Goal: Complete application form: Complete application form

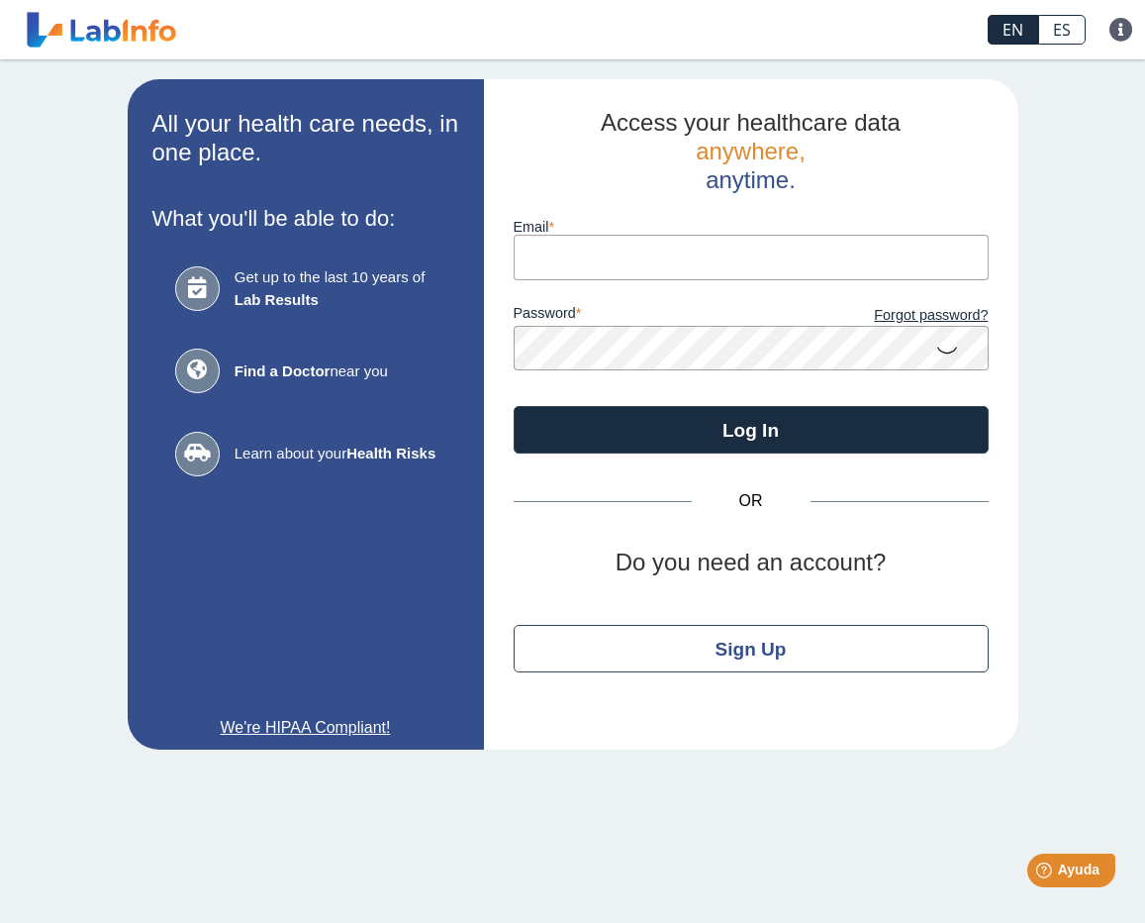
type input "[EMAIL_ADDRESS][DOMAIN_NAME]"
click at [440, 314] on app-login "All your health care needs, in one place. What you'll be able to do: Get up to …" at bounding box center [573, 414] width 891 height 670
click at [514, 406] on button "Log In" at bounding box center [751, 430] width 475 height 48
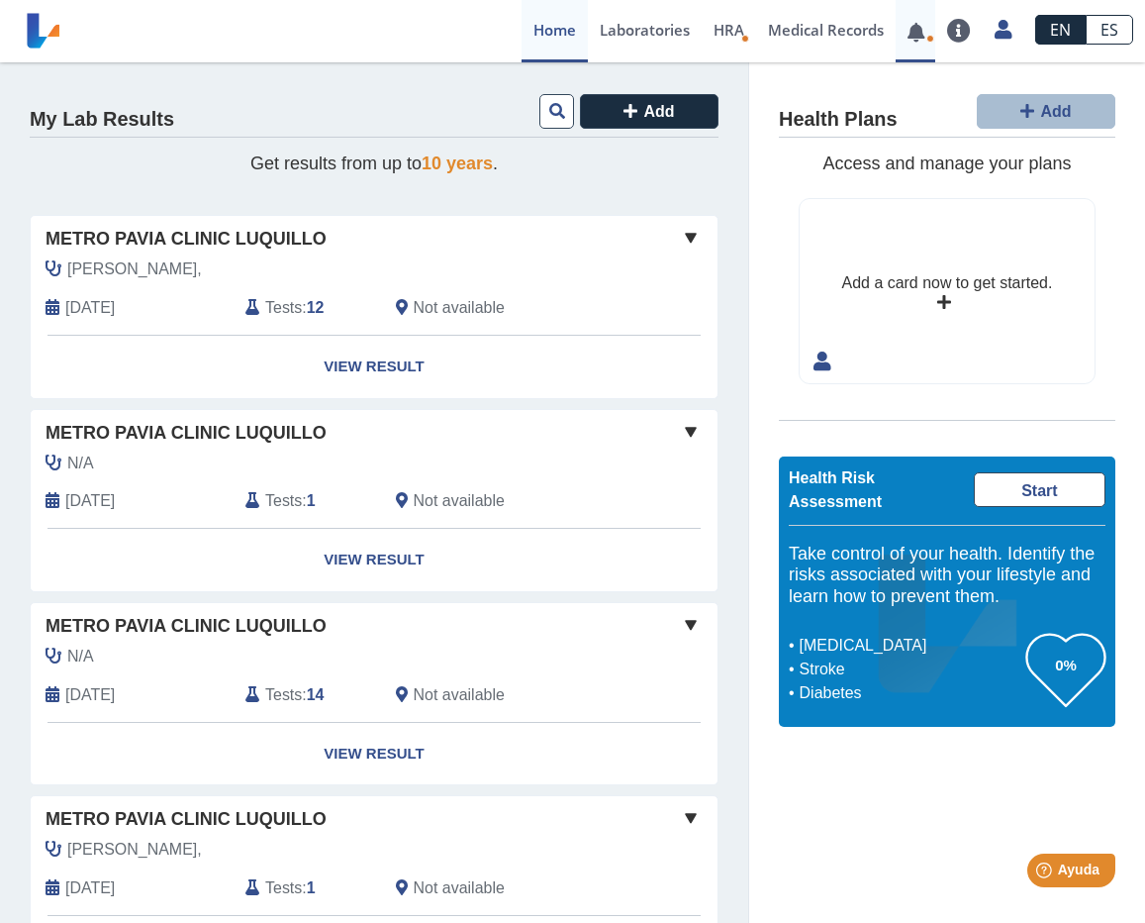
click at [926, 32] on link at bounding box center [916, 32] width 41 height 15
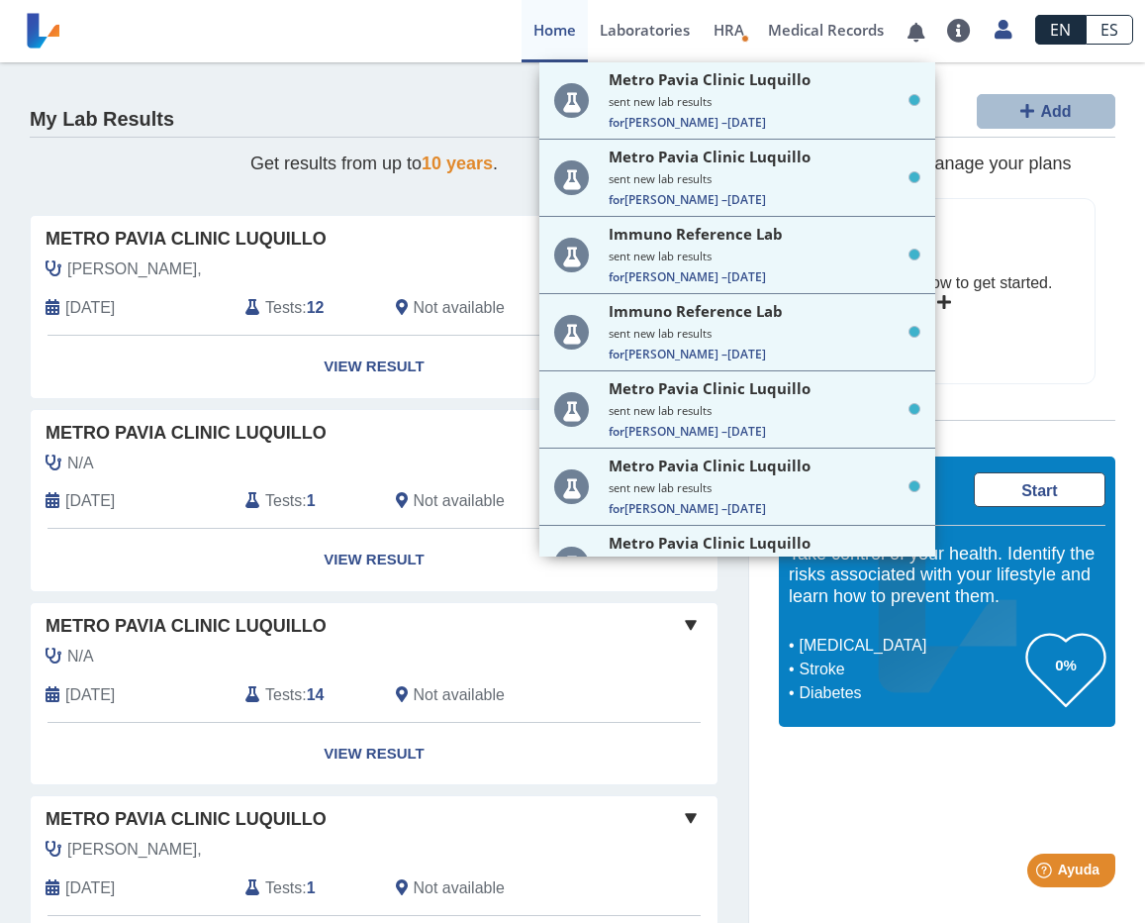
click at [1124, 147] on div "Health Plans Add Access and manage your plans Add a card now to get started. He…" at bounding box center [947, 409] width 396 height 694
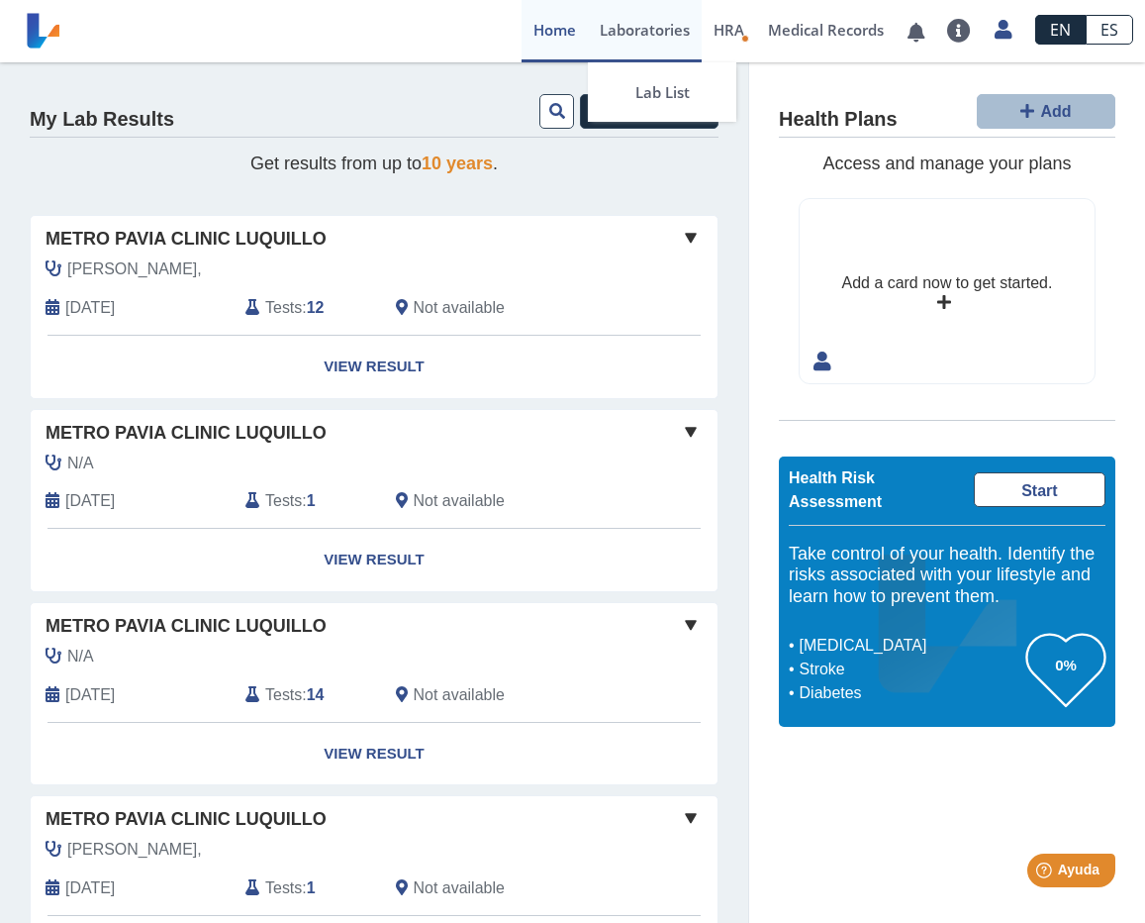
click at [661, 31] on link "Laboratories" at bounding box center [645, 31] width 114 height 62
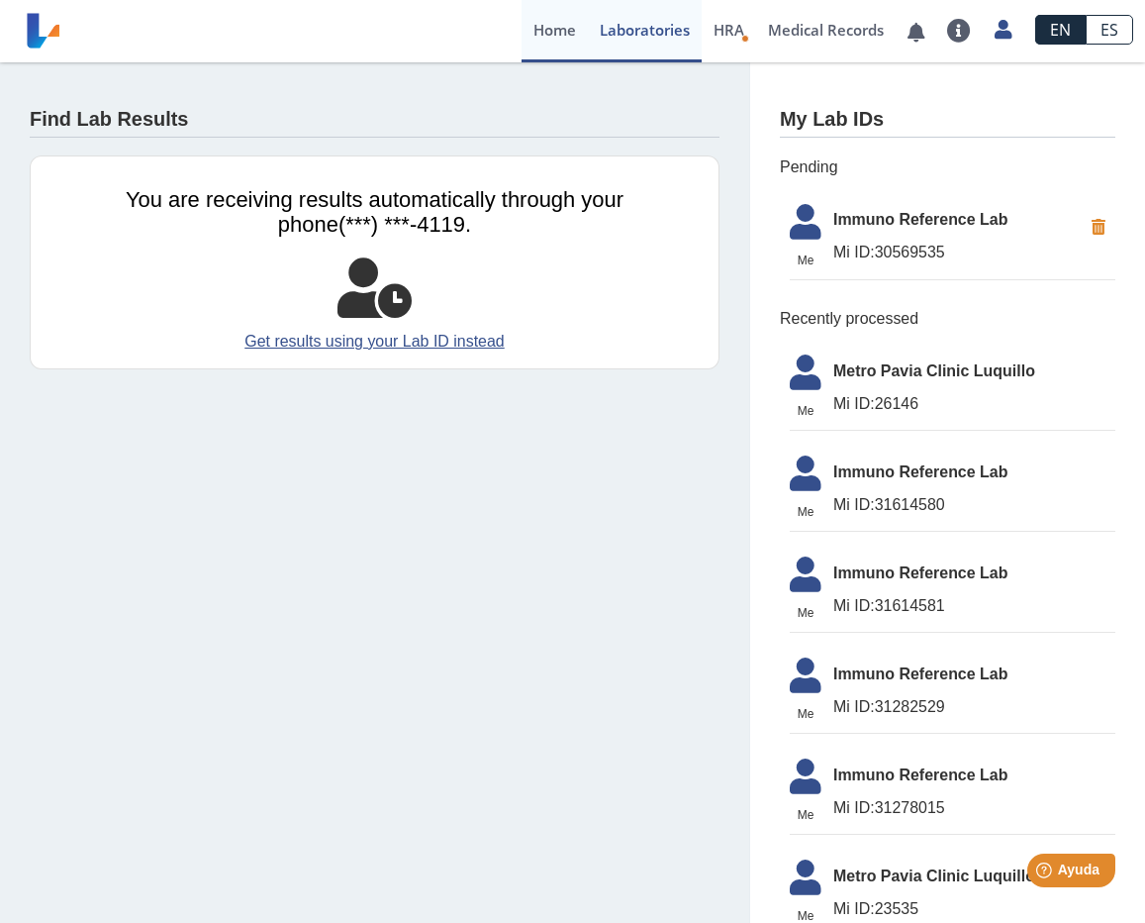
click at [548, 27] on link "Home" at bounding box center [555, 31] width 66 height 62
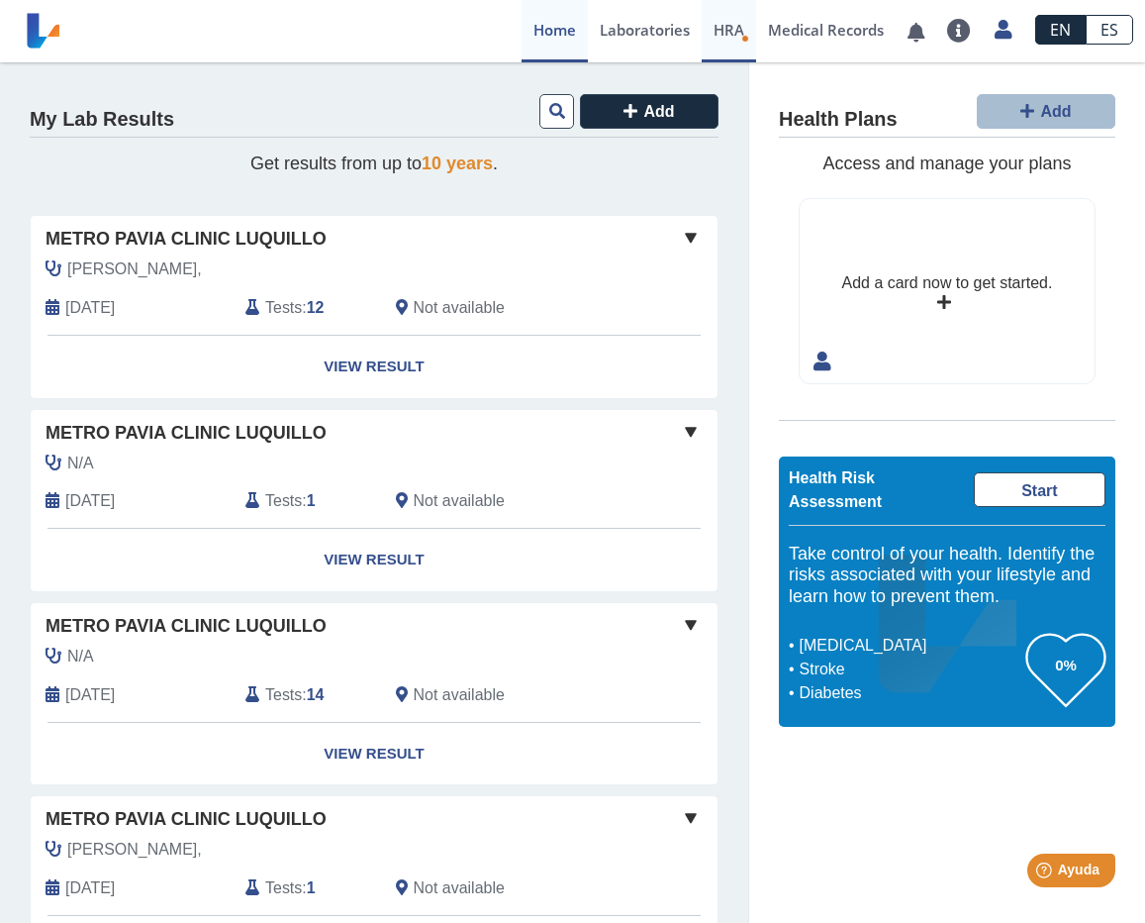
click at [731, 33] on span "HRA" at bounding box center [729, 30] width 31 height 20
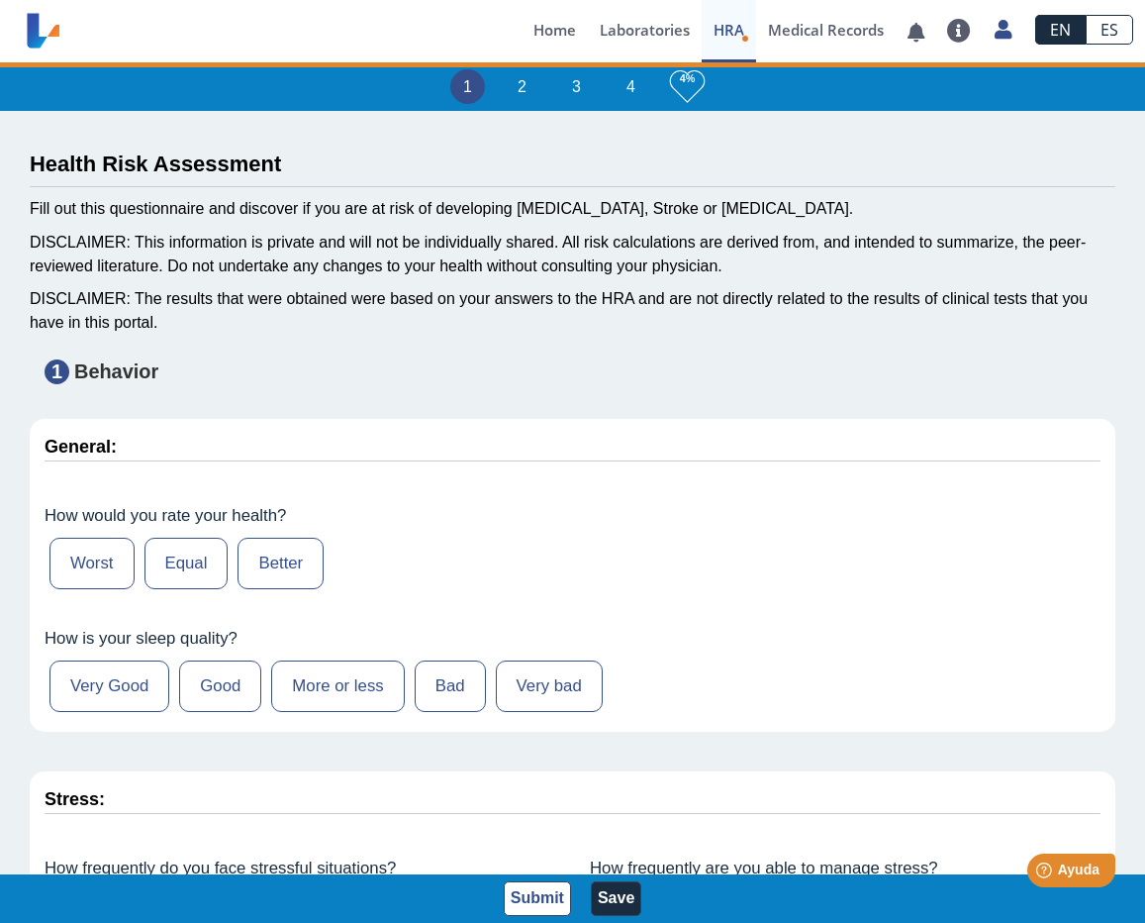
type input "[PERSON_NAME]"
type input "[DATE]"
select select
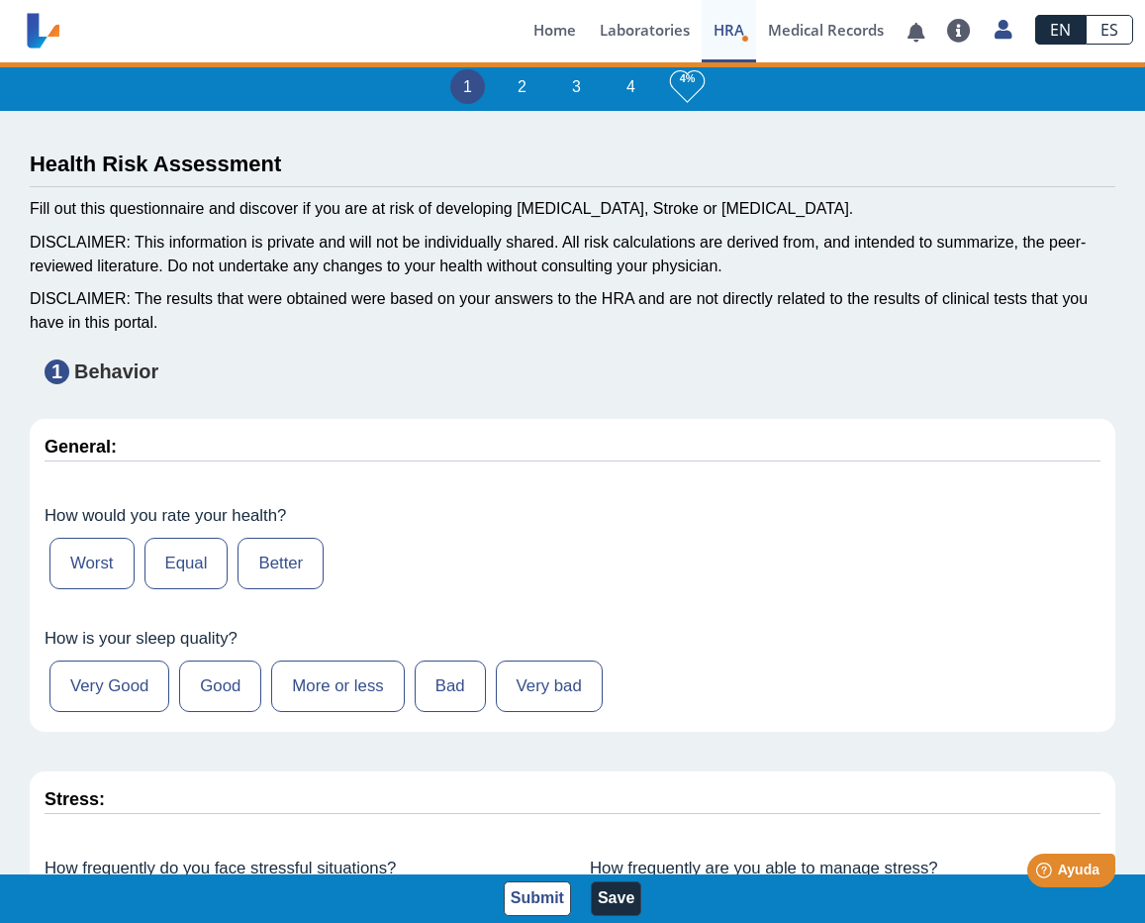
select select
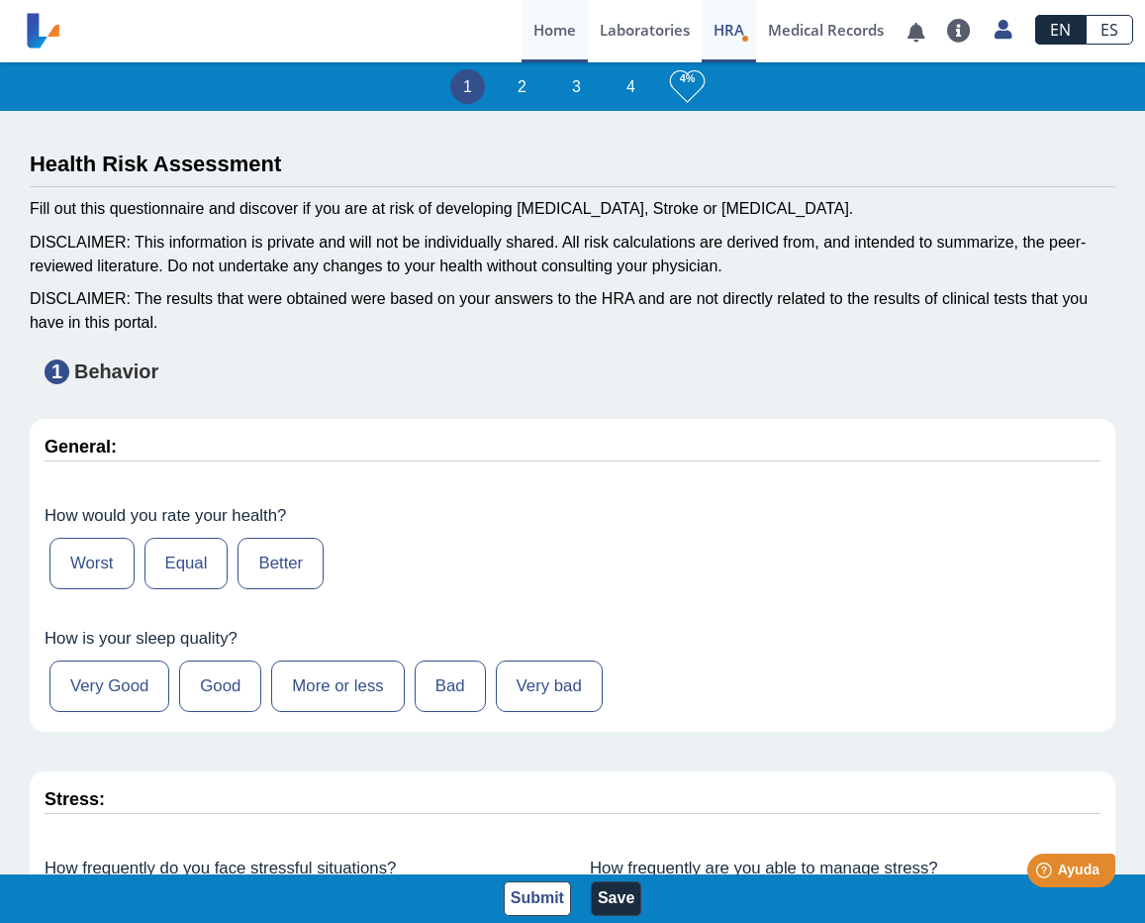
click at [549, 23] on link "Home" at bounding box center [555, 31] width 66 height 62
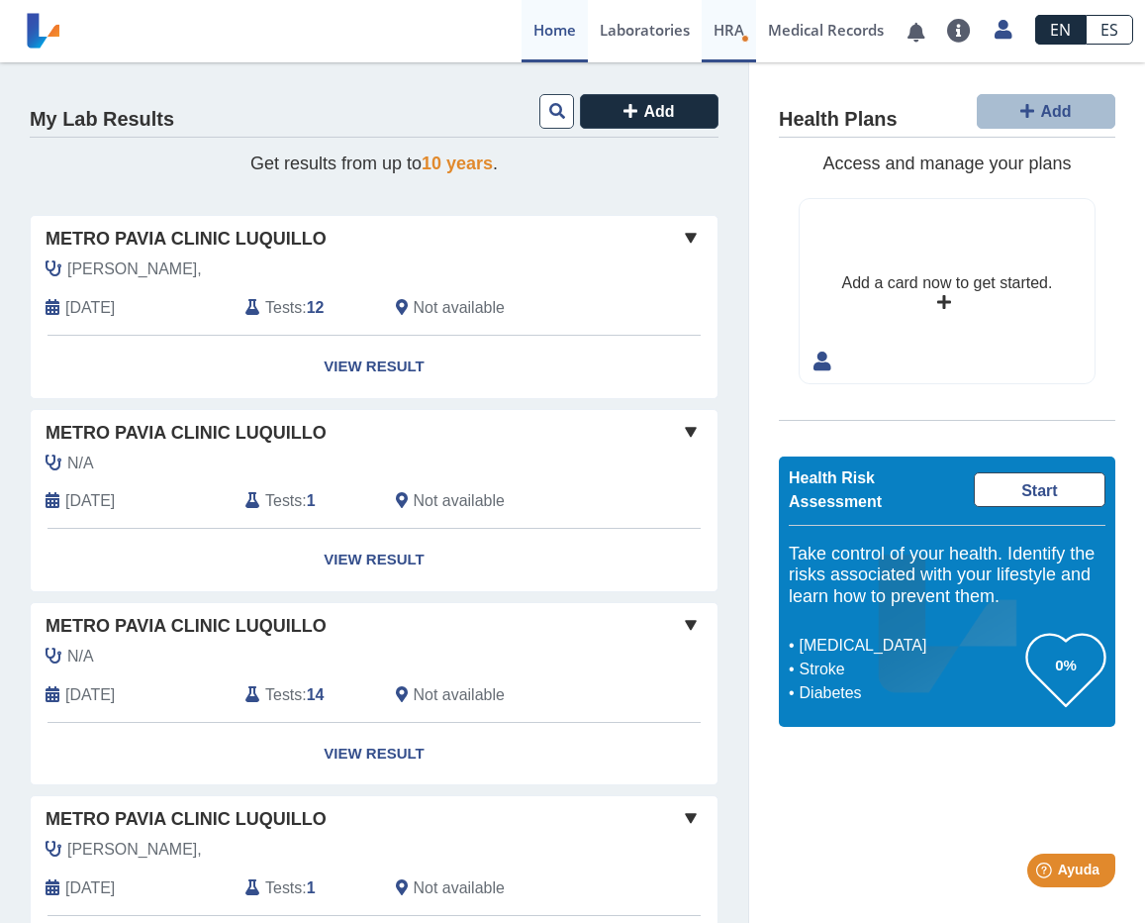
click at [724, 34] on span "HRA" at bounding box center [729, 30] width 31 height 20
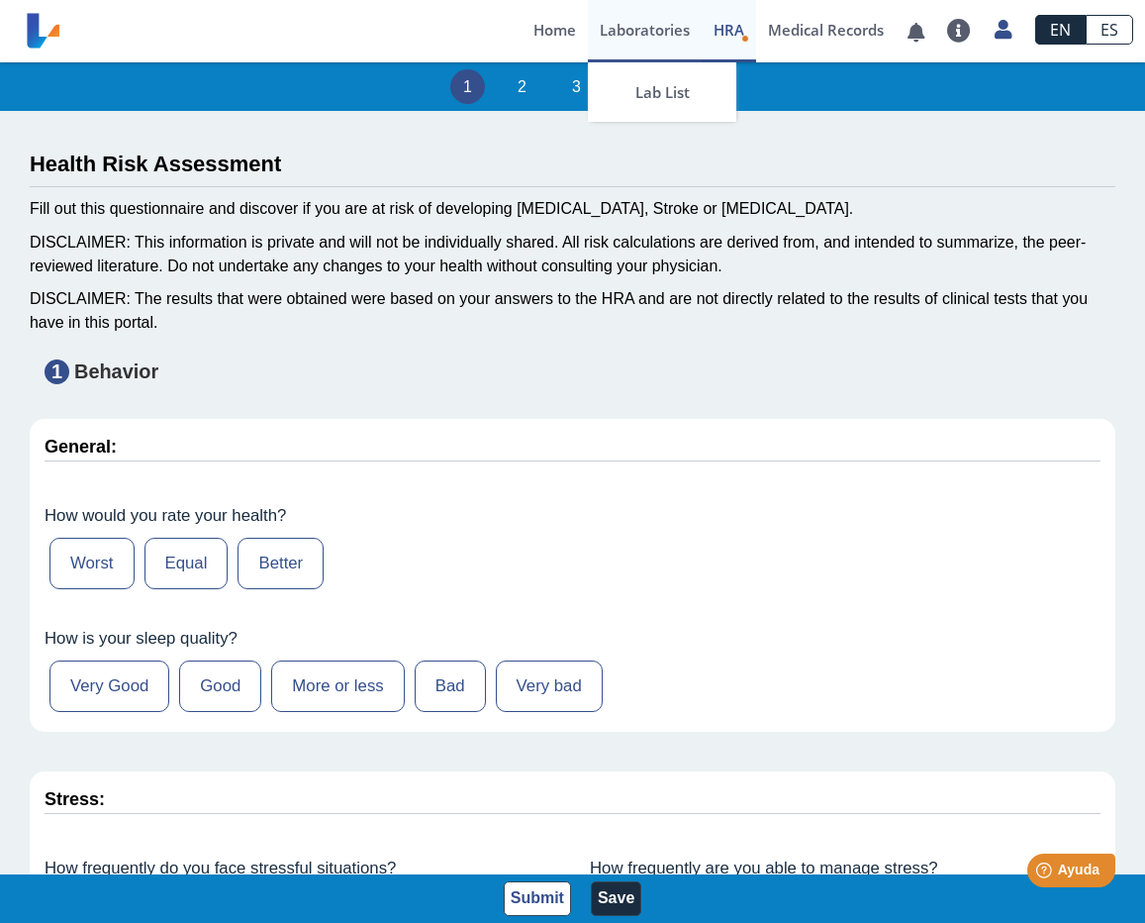
click at [545, 27] on link "Home" at bounding box center [555, 31] width 66 height 62
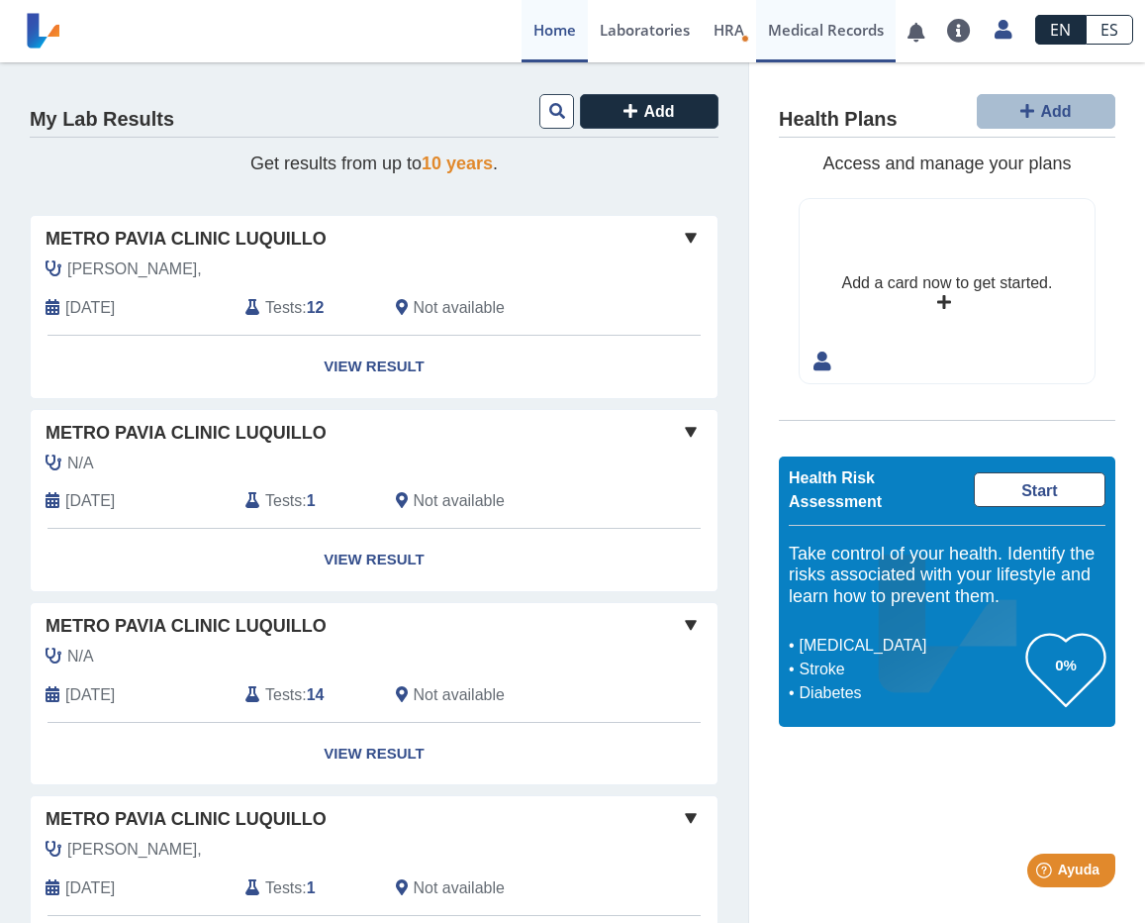
click at [846, 40] on link "Medical Records" at bounding box center [826, 31] width 140 height 62
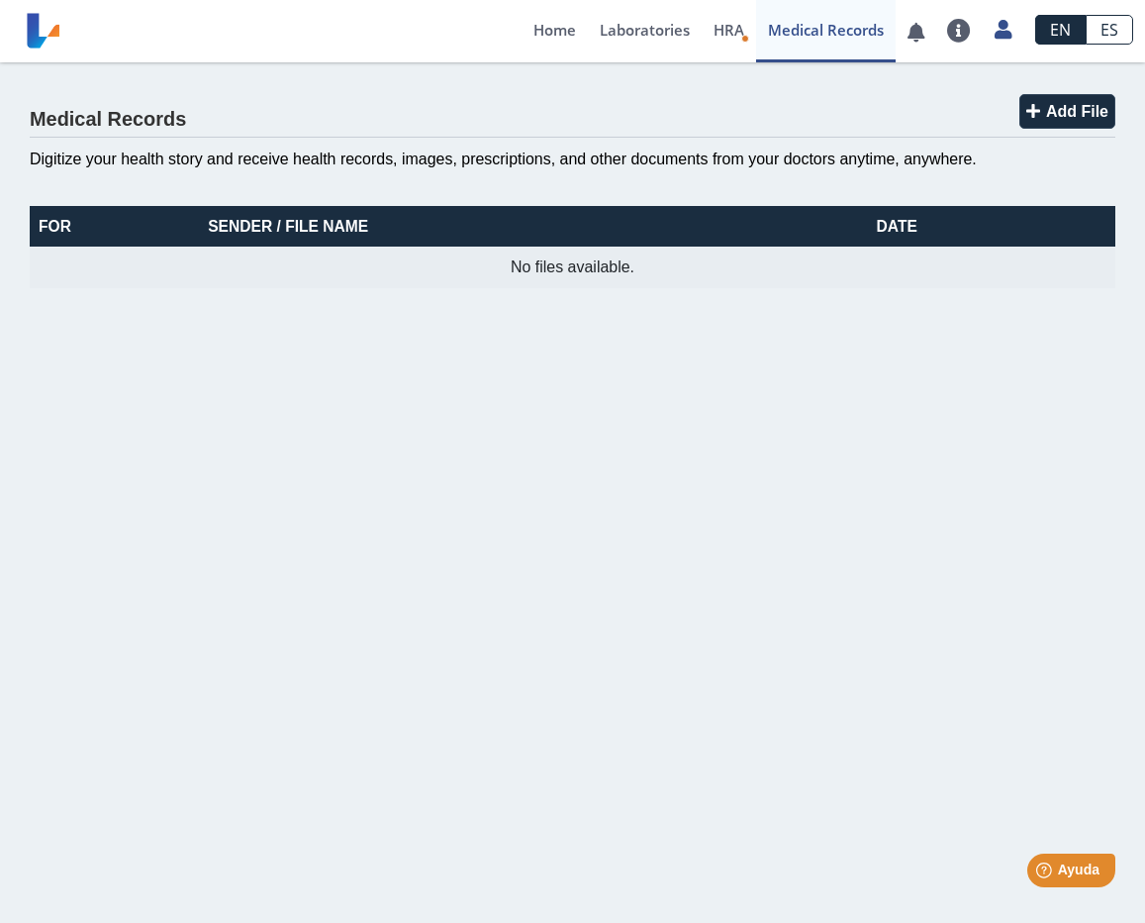
click at [998, 295] on app-health-records "Medical Records Add File Digitize your health story and receive health records,…" at bounding box center [572, 189] width 1145 height 255
